Goal: Navigation & Orientation: Go to known website

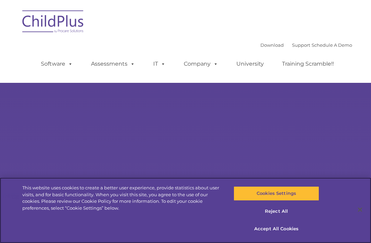
select select "MEDIUM"
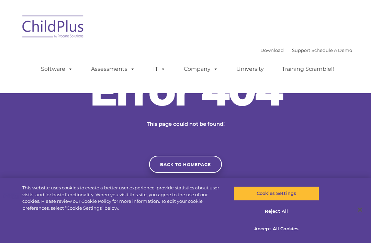
click at [211, 168] on link "Back to homepage" at bounding box center [185, 164] width 73 height 17
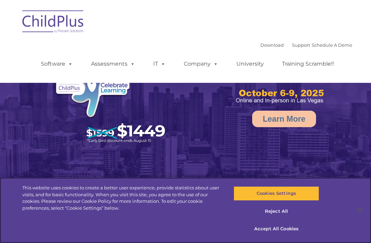
select select "MEDIUM"
